Goal: Check status: Check status

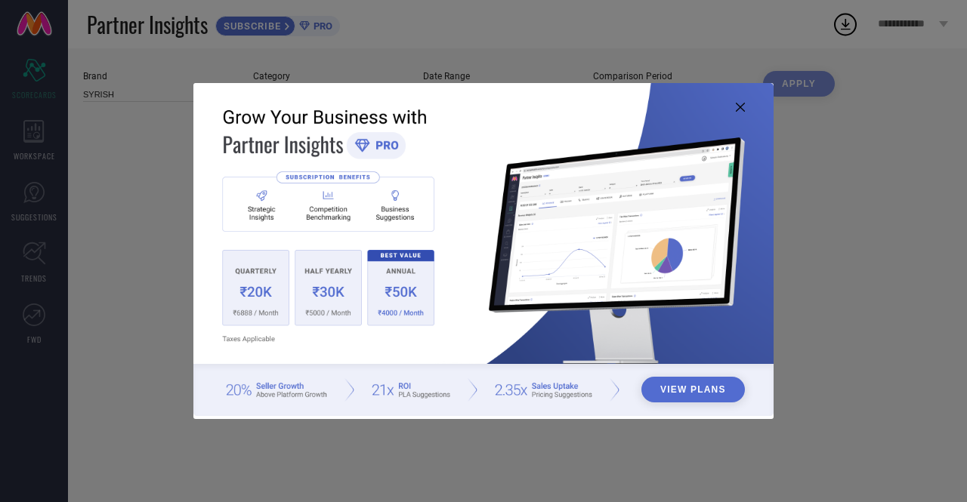
type input "All"
click at [735, 106] on icon at bounding box center [739, 107] width 9 height 9
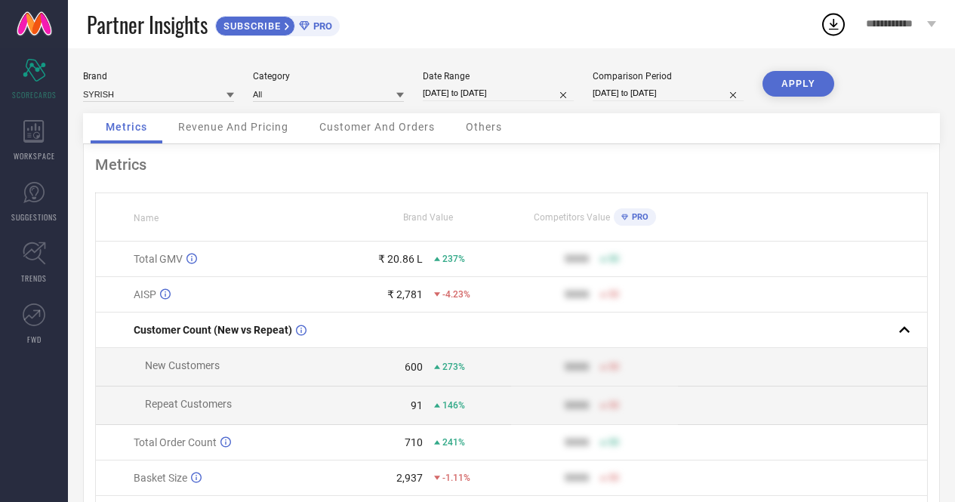
select select "6"
select select "2025"
select select "7"
select select "2025"
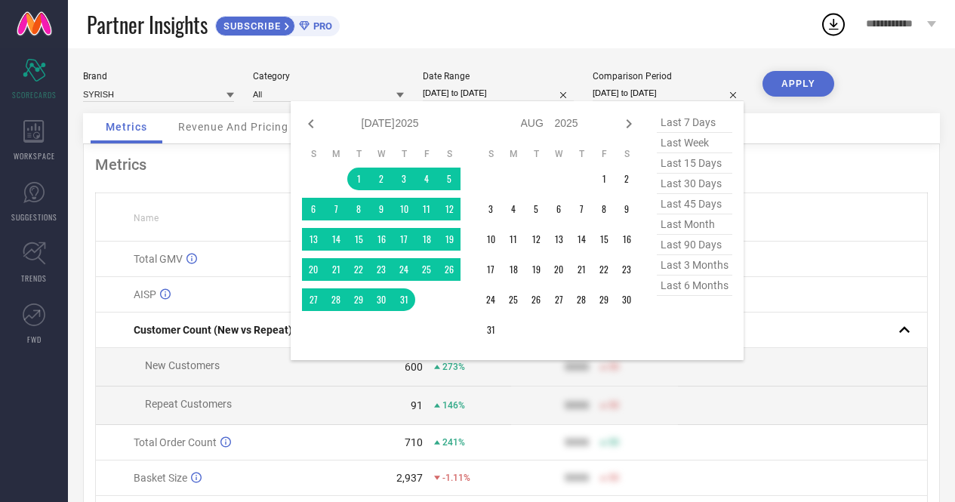
click at [637, 88] on input "01-07-2025 to 31-07-2025" at bounding box center [668, 93] width 151 height 16
select select "8"
select select "2025"
select select "9"
select select "2025"
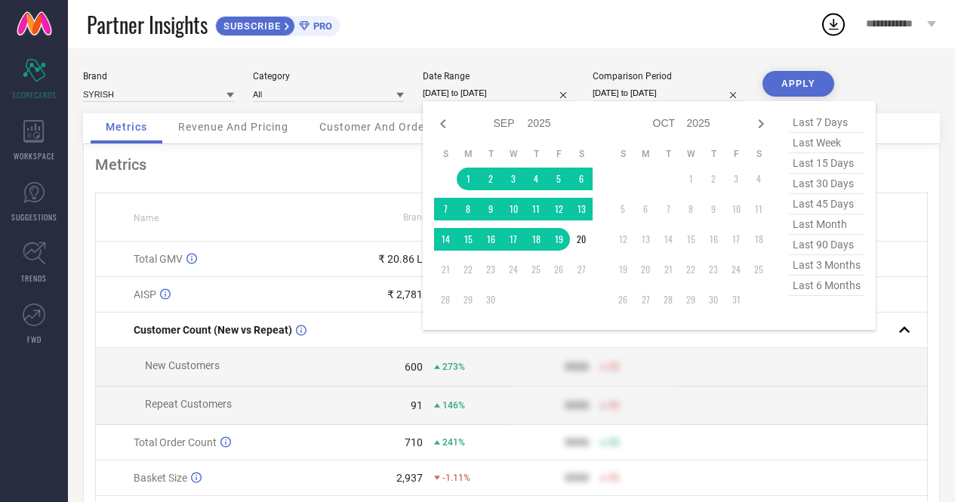
click at [495, 92] on input "01-09-2025 to 19-09-2025" at bounding box center [498, 93] width 151 height 16
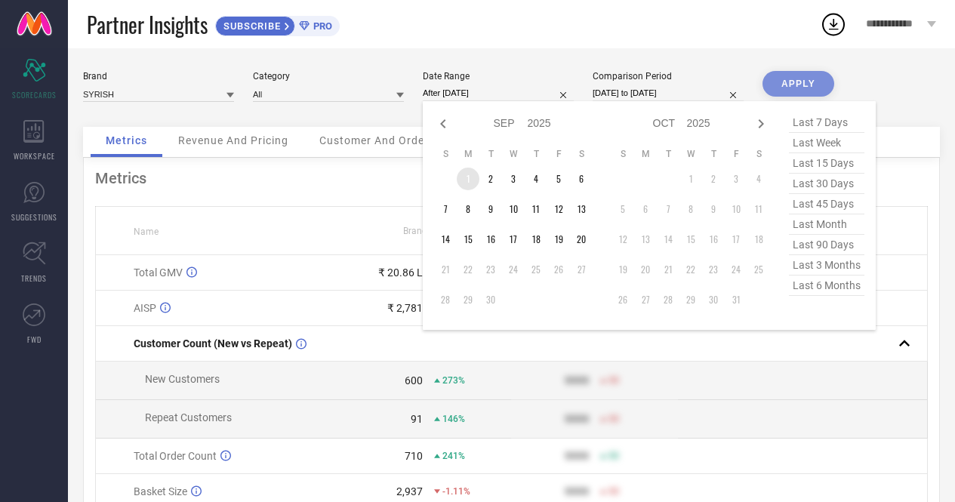
click at [464, 180] on td "1" at bounding box center [468, 179] width 23 height 23
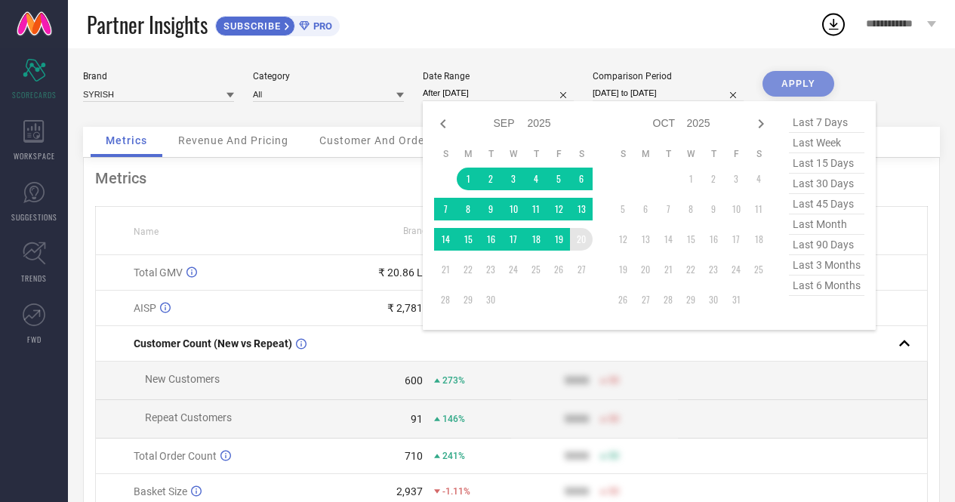
type input "01-09-2025 to 20-09-2025"
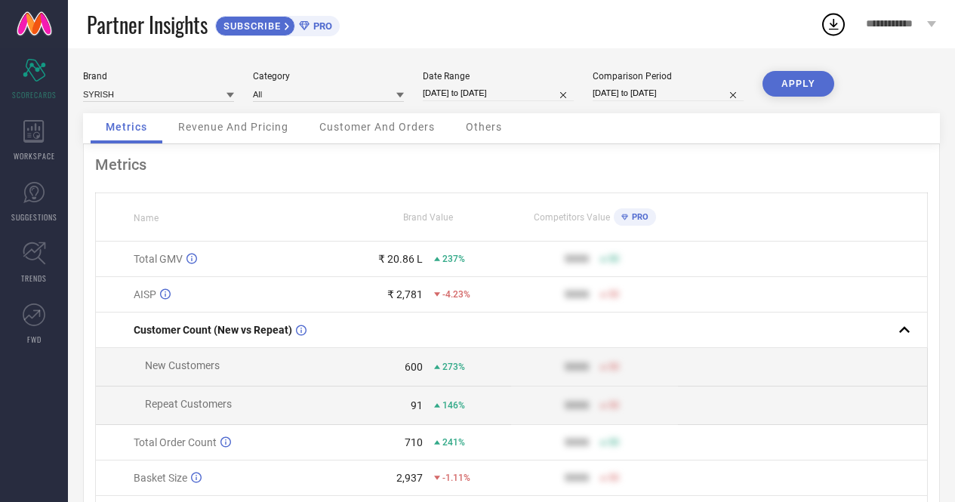
click at [796, 88] on button "APPLY" at bounding box center [799, 84] width 72 height 26
